Goal: Browse casually: Explore the website without a specific task or goal

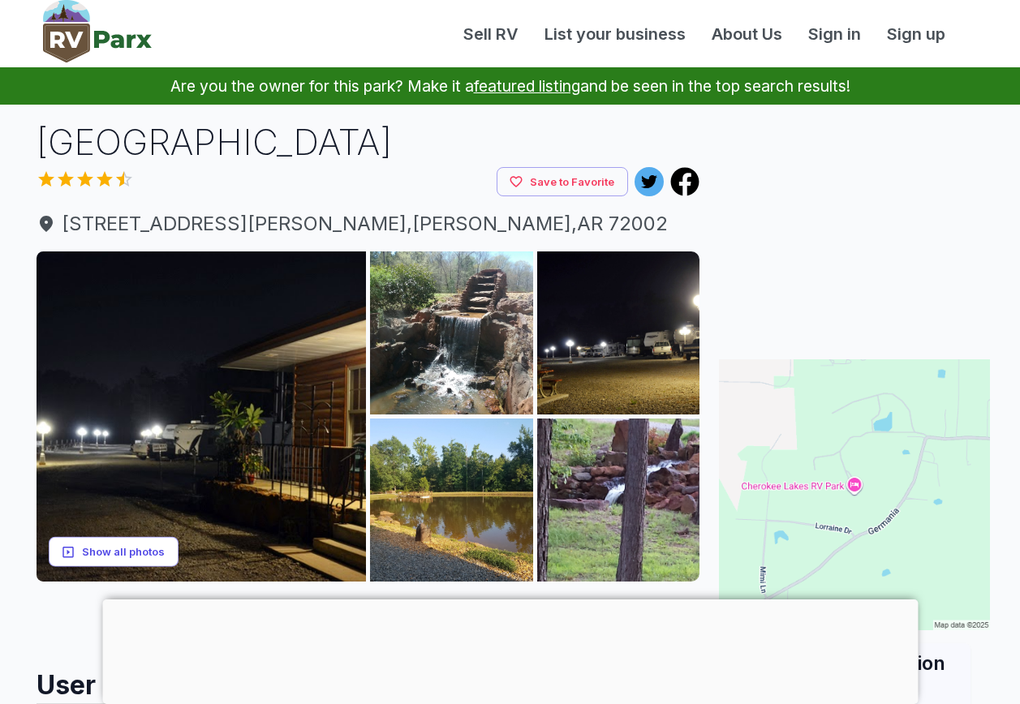
click at [127, 548] on button "Show all photos" at bounding box center [114, 552] width 130 height 30
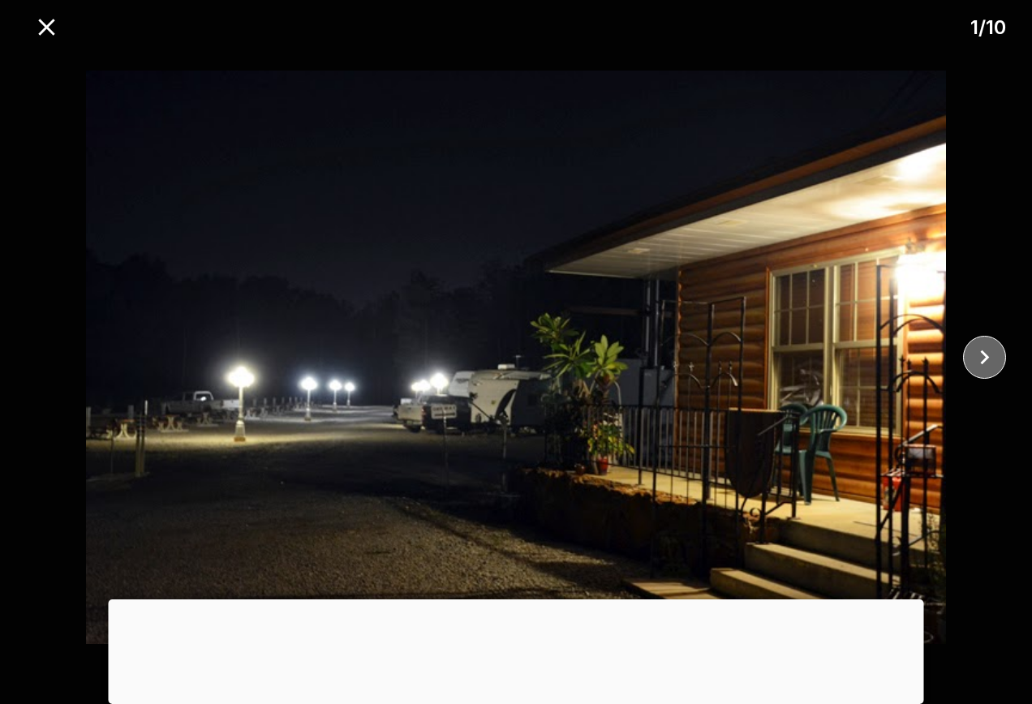
click at [985, 356] on icon "close" at bounding box center [984, 358] width 9 height 15
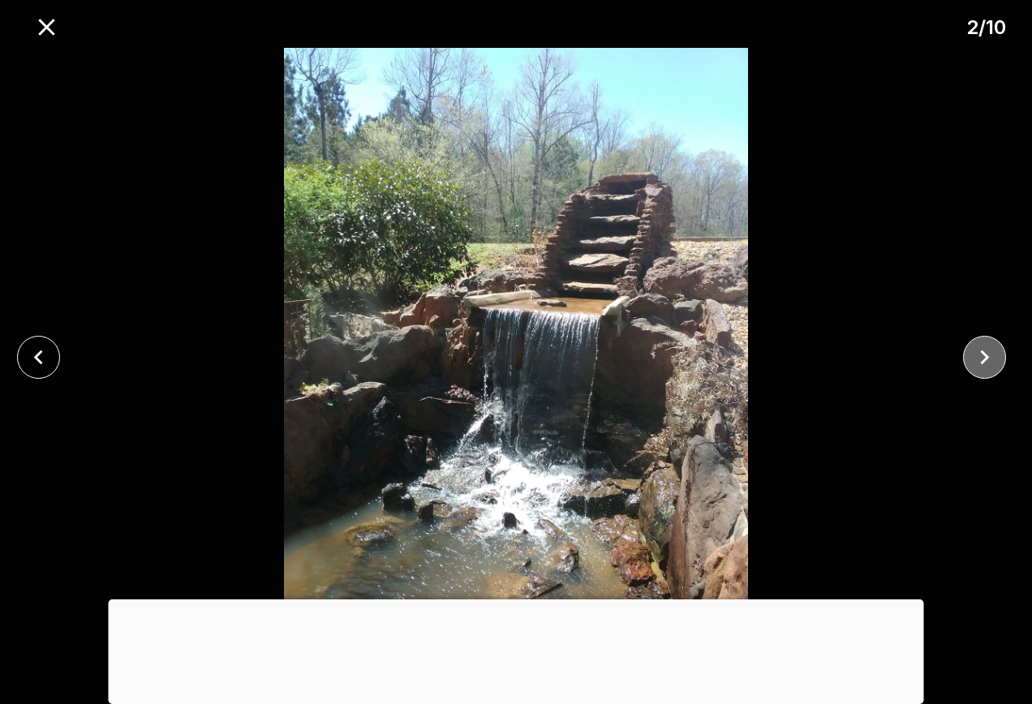
click at [986, 356] on icon "close" at bounding box center [984, 358] width 9 height 15
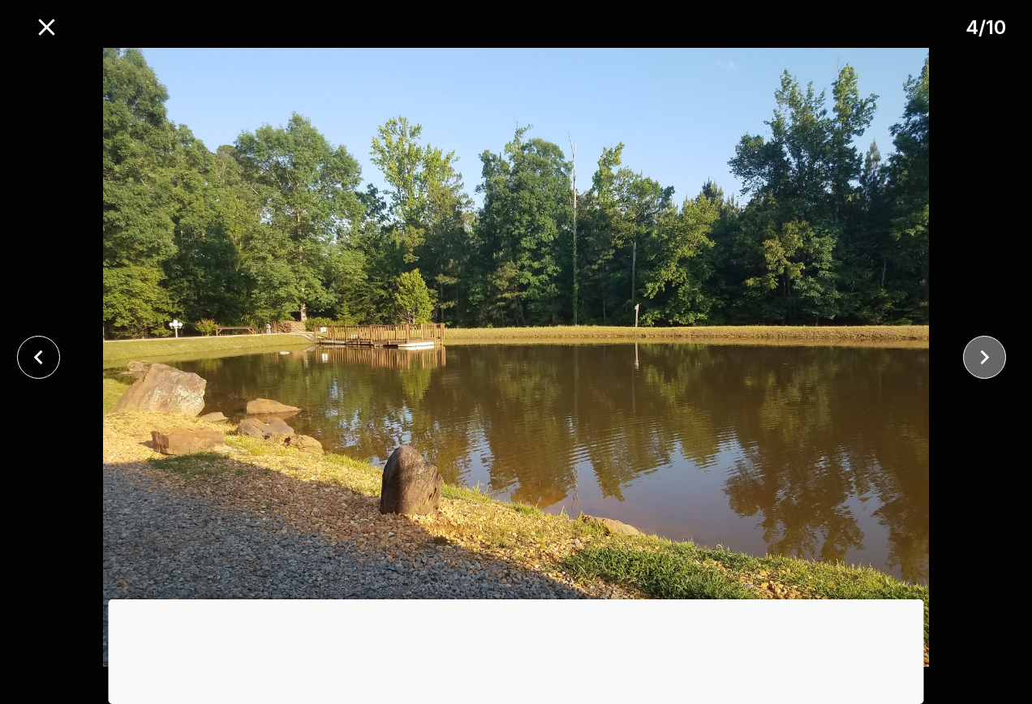
click at [986, 356] on icon "close" at bounding box center [984, 358] width 9 height 15
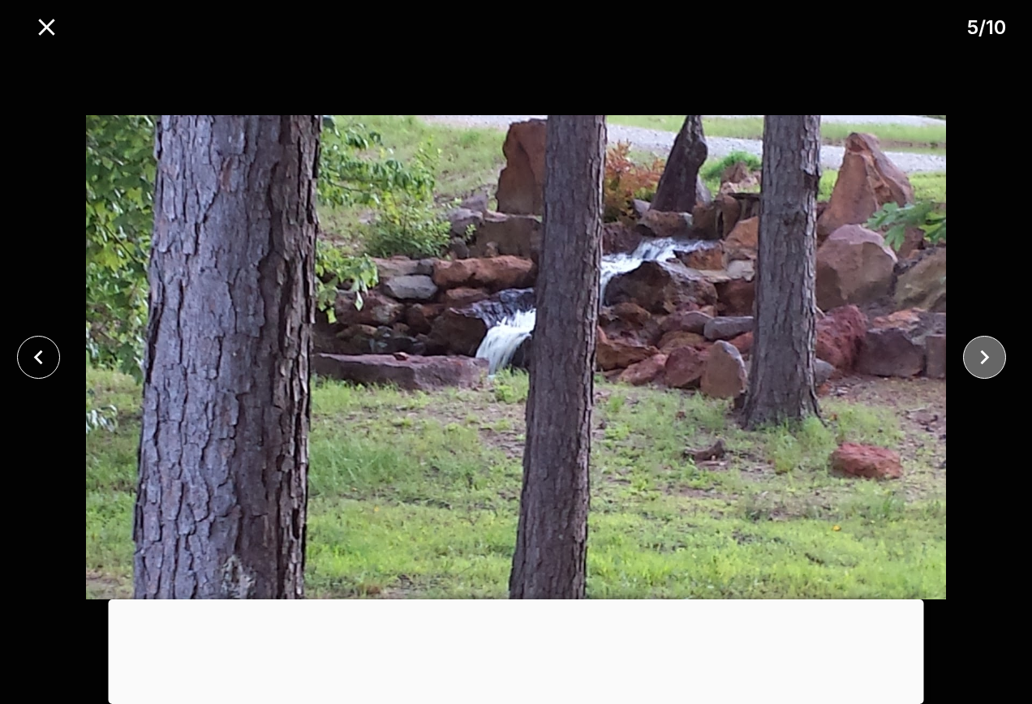
click at [987, 360] on icon "close" at bounding box center [984, 357] width 28 height 28
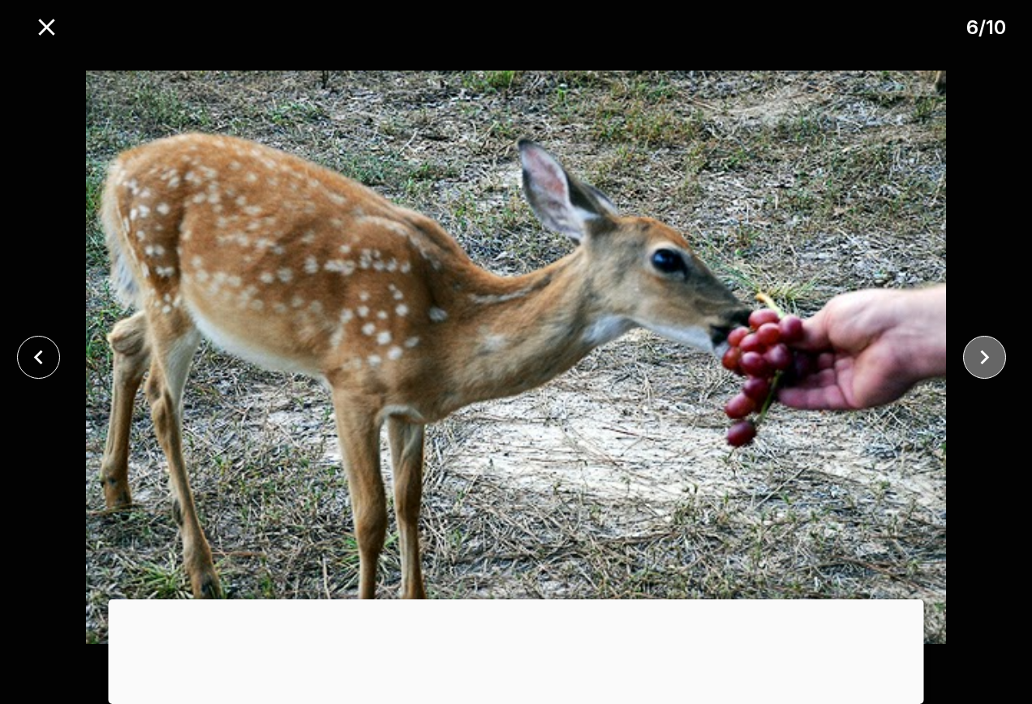
click at [987, 360] on icon "close" at bounding box center [984, 357] width 28 height 28
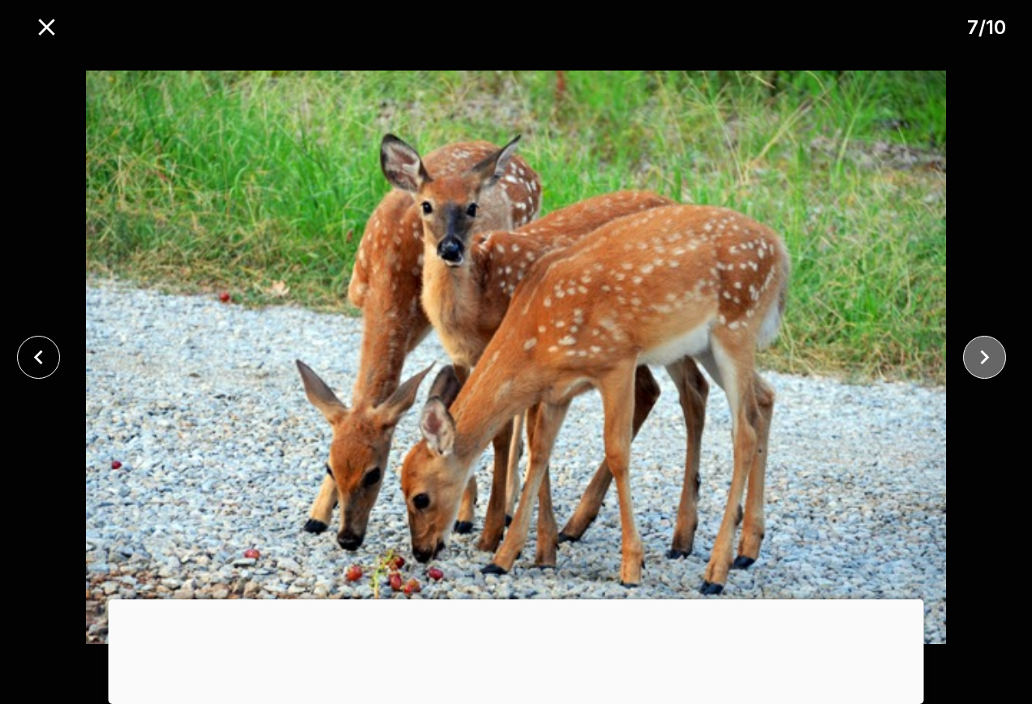
click at [979, 346] on icon "close" at bounding box center [984, 357] width 28 height 28
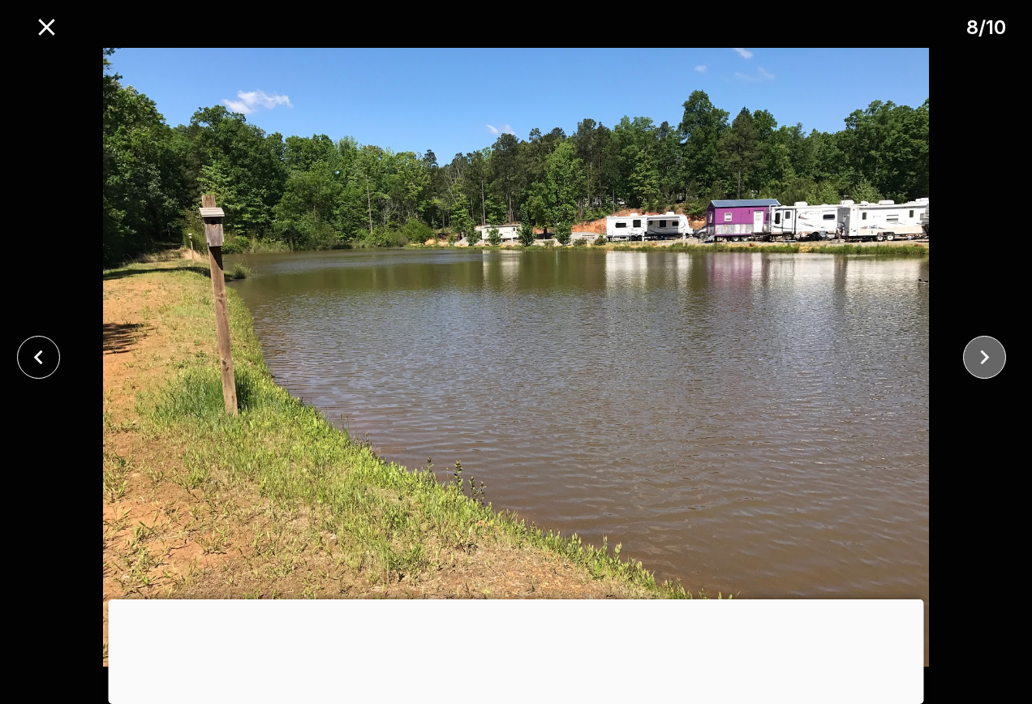
click at [981, 349] on icon "close" at bounding box center [984, 357] width 28 height 28
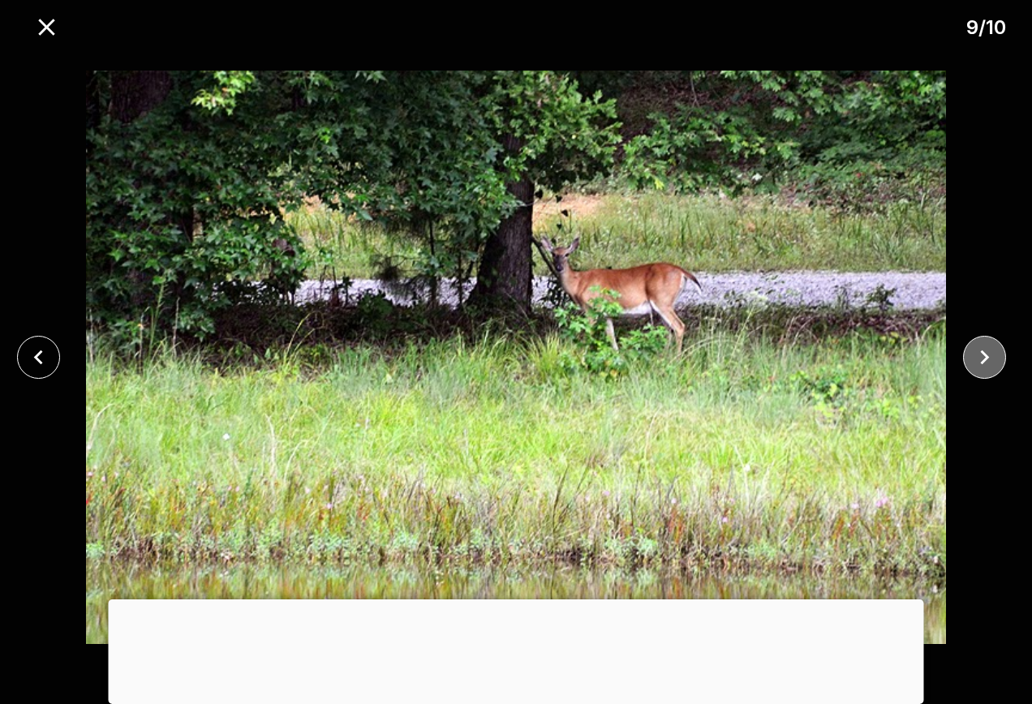
click at [983, 353] on icon "close" at bounding box center [984, 358] width 9 height 15
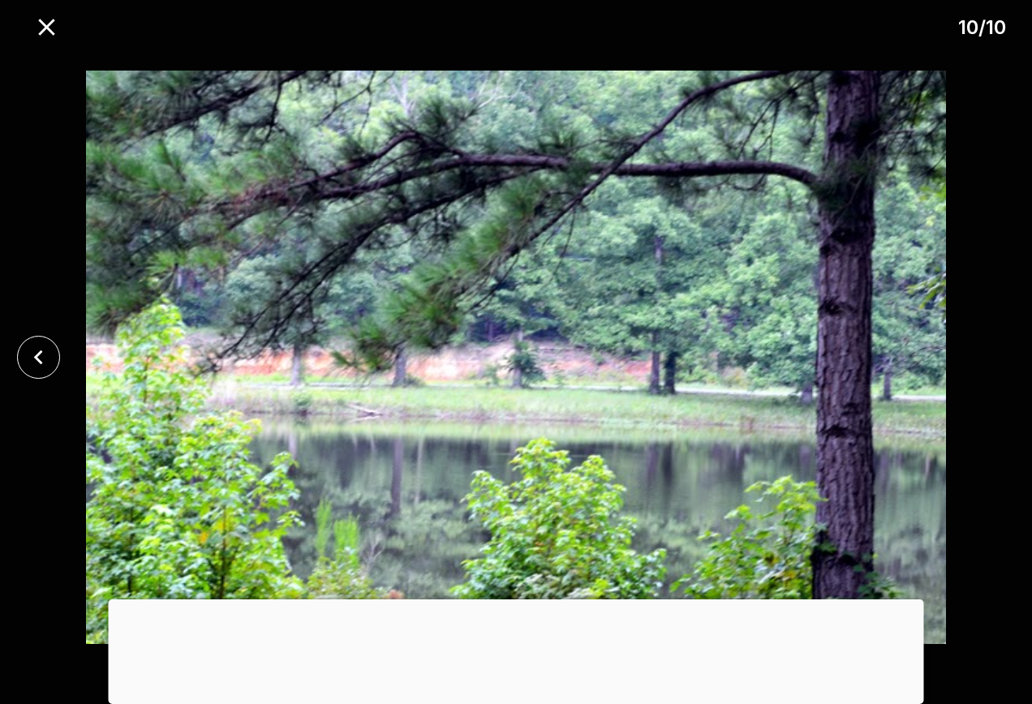
click at [983, 353] on div at bounding box center [516, 357] width 1032 height 619
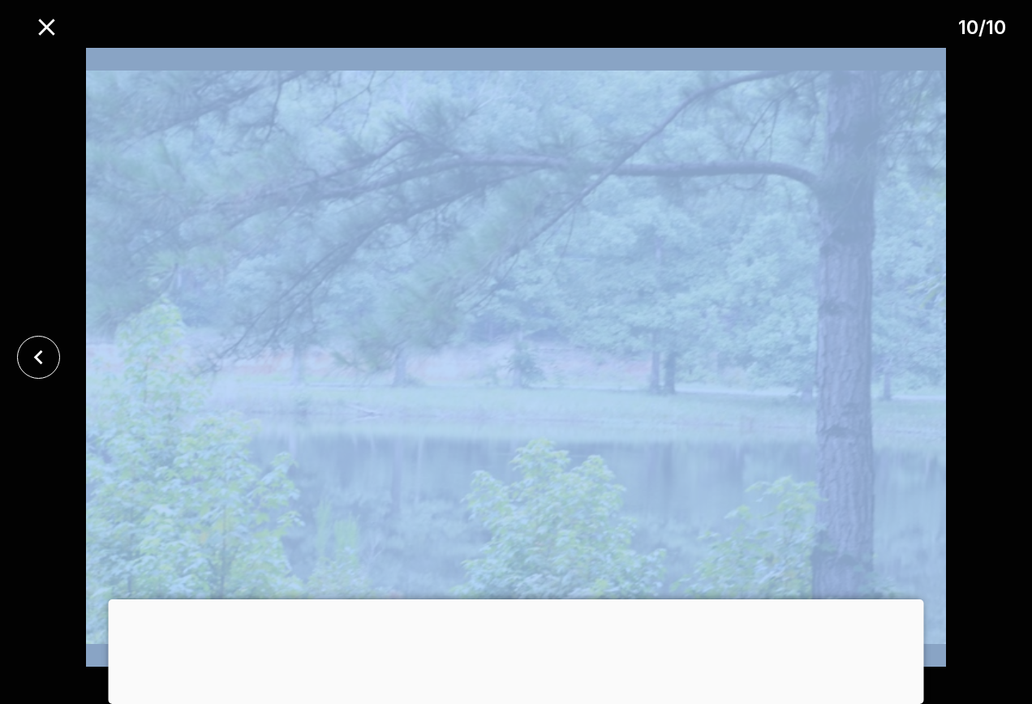
click at [983, 353] on div at bounding box center [516, 357] width 1032 height 619
click at [35, 357] on icon "close" at bounding box center [37, 358] width 9 height 15
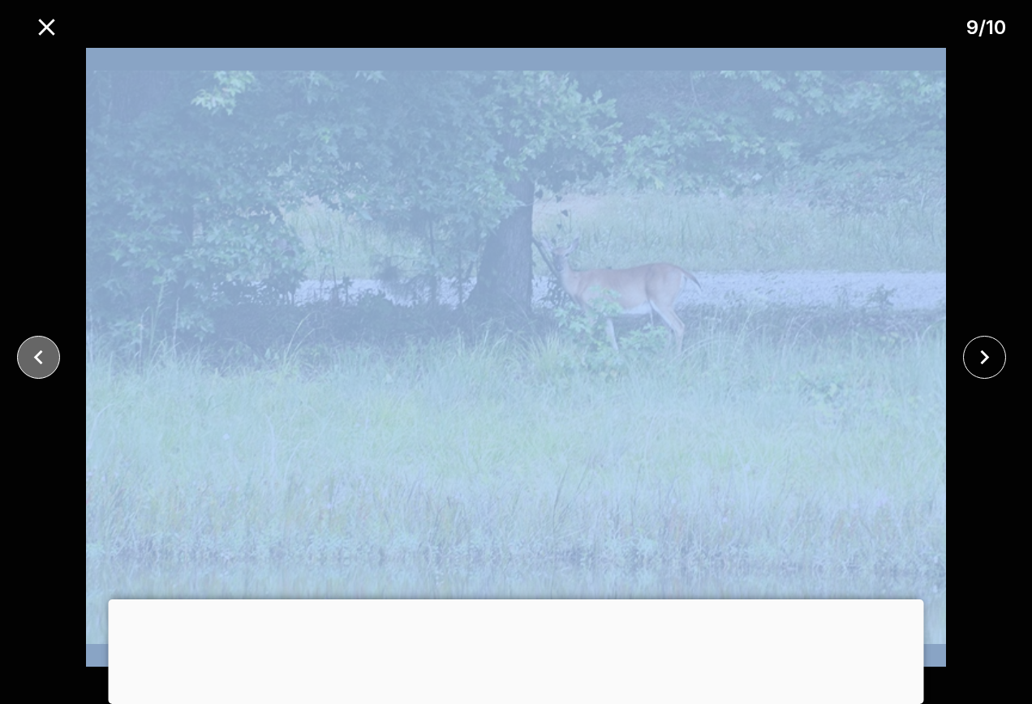
click at [37, 356] on icon "close" at bounding box center [37, 358] width 9 height 15
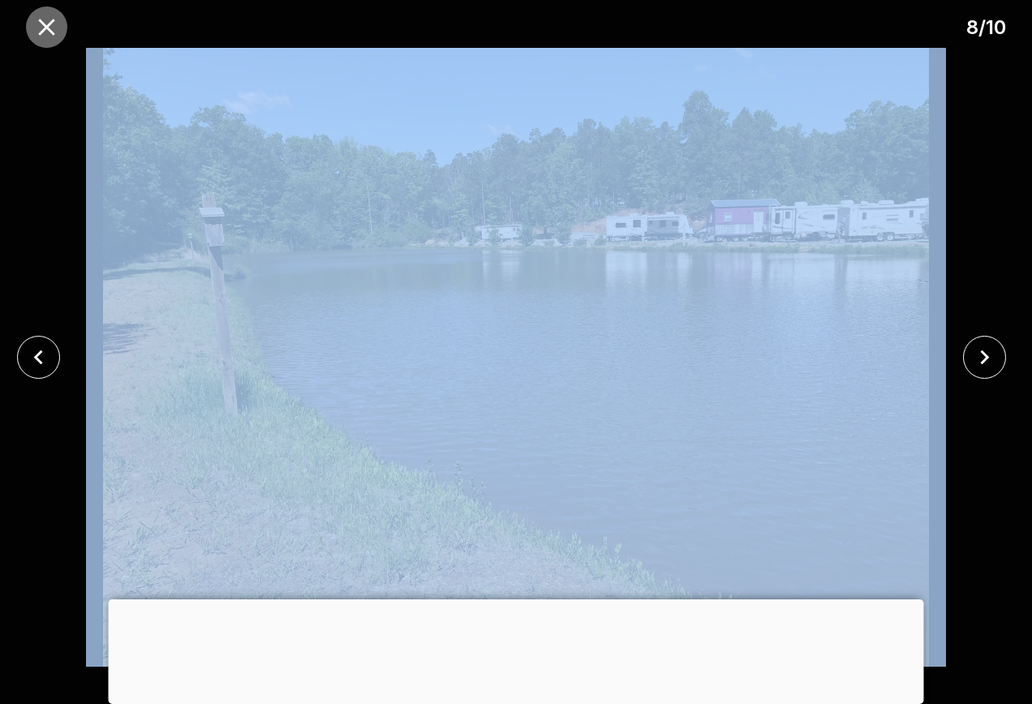
click at [52, 32] on icon "close" at bounding box center [46, 27] width 16 height 16
click at [52, 32] on div at bounding box center [516, 352] width 1032 height 704
